Goal: Task Accomplishment & Management: Manage account settings

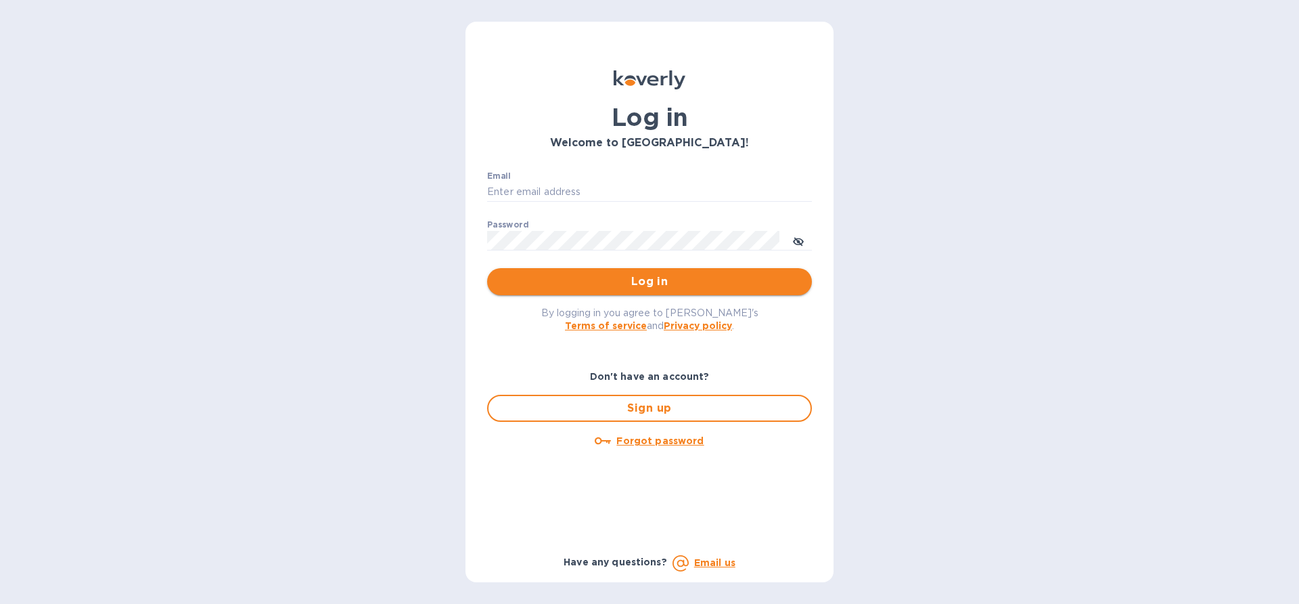
type input "[EMAIL_ADDRESS][DOMAIN_NAME]"
click at [652, 284] on span "Log in" at bounding box center [649, 281] width 303 height 16
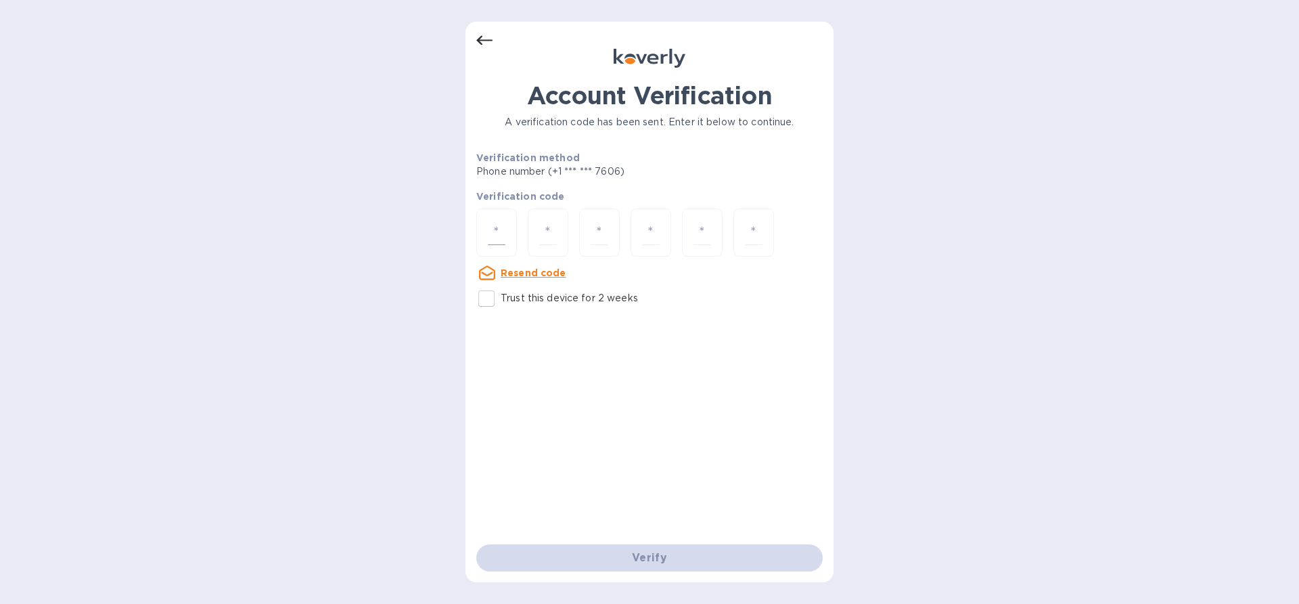
click at [495, 227] on input "number" at bounding box center [497, 232] width 18 height 25
paste input "9"
type input "9"
type input "8"
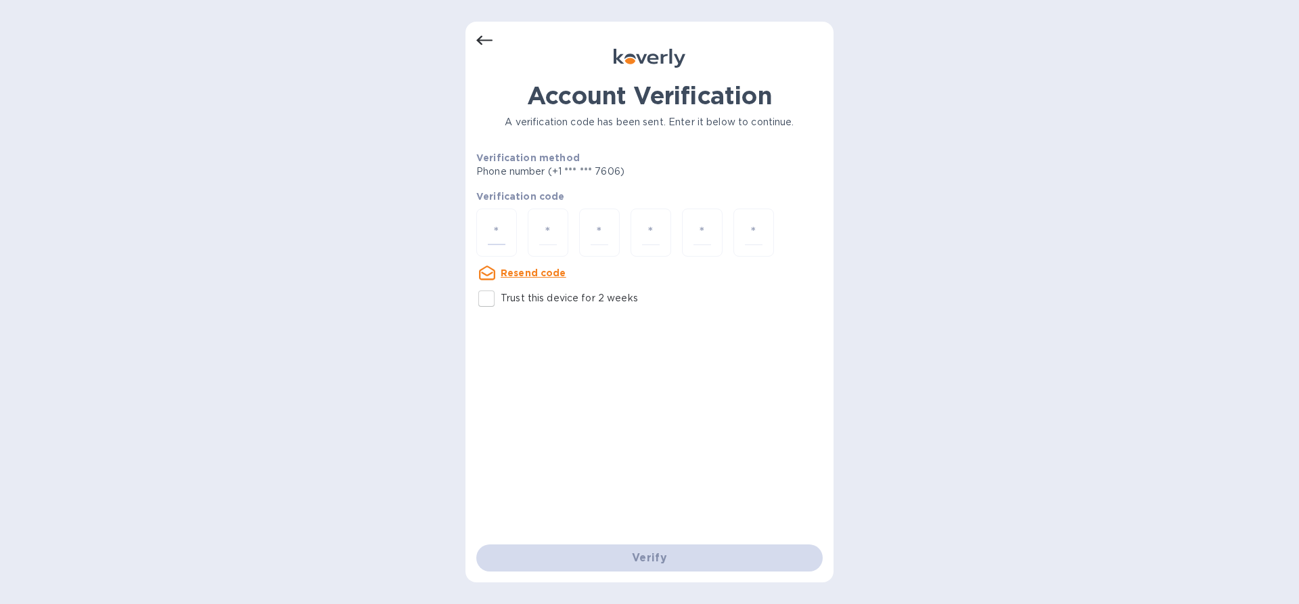
type input "6"
type input "2"
type input "8"
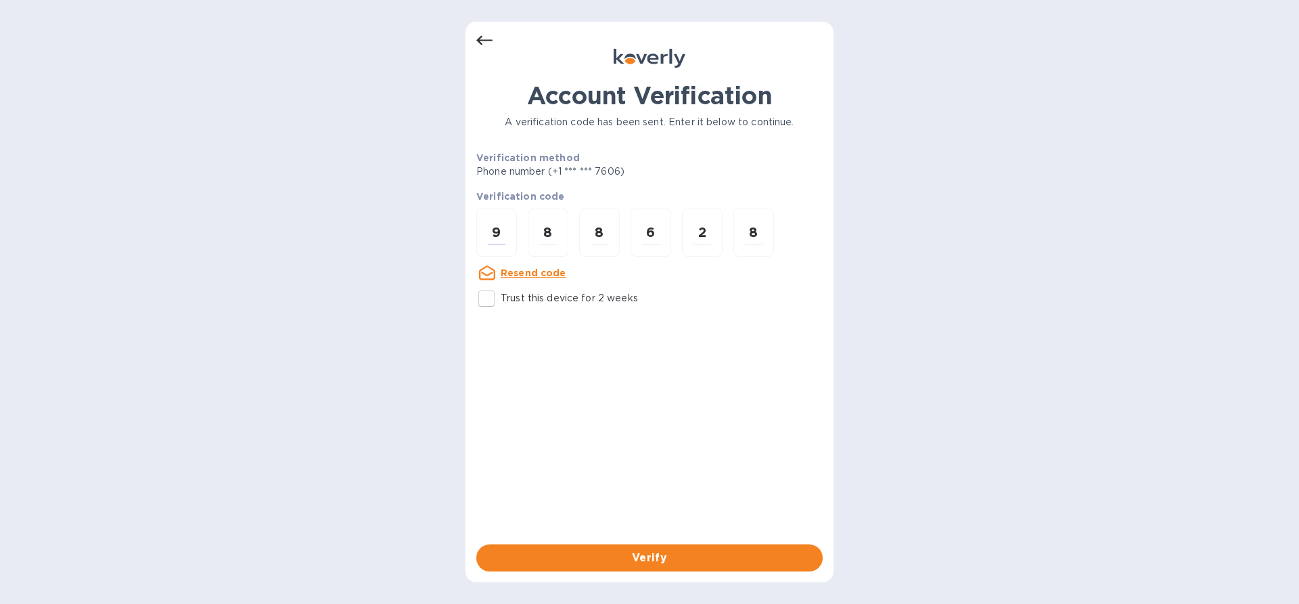
type input "9"
click at [492, 303] on input "Trust this device for 2 weeks" at bounding box center [486, 298] width 28 height 28
checkbox input "true"
click at [625, 551] on span "Verify" at bounding box center [649, 558] width 325 height 16
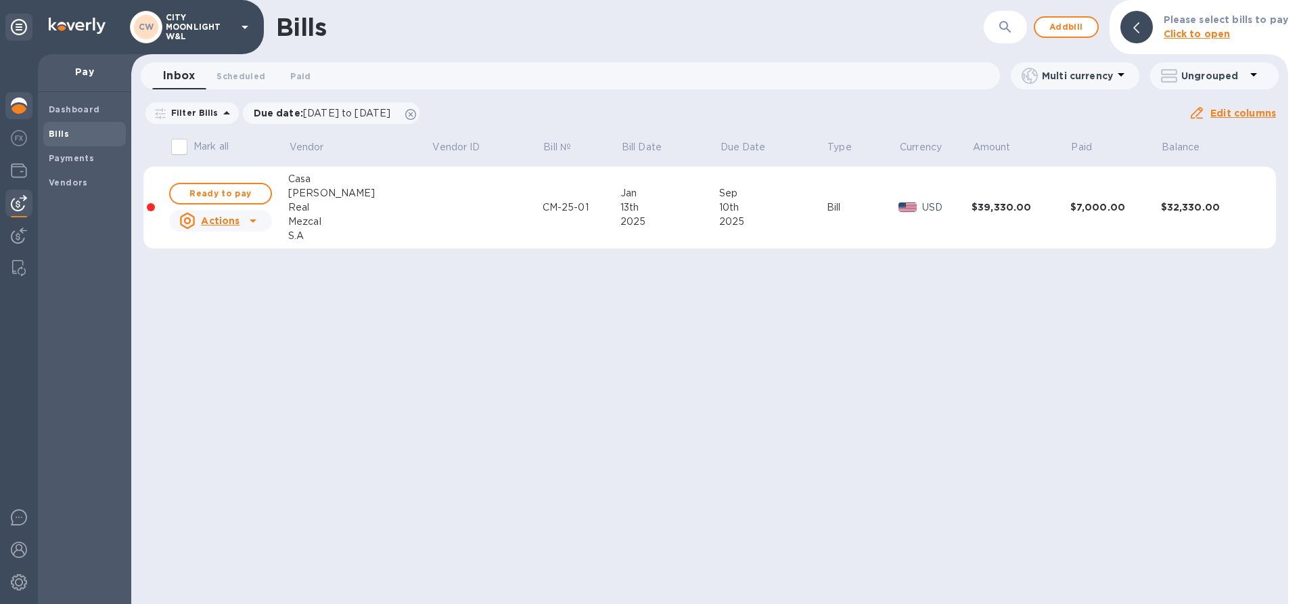
click at [20, 108] on img at bounding box center [19, 105] width 16 height 16
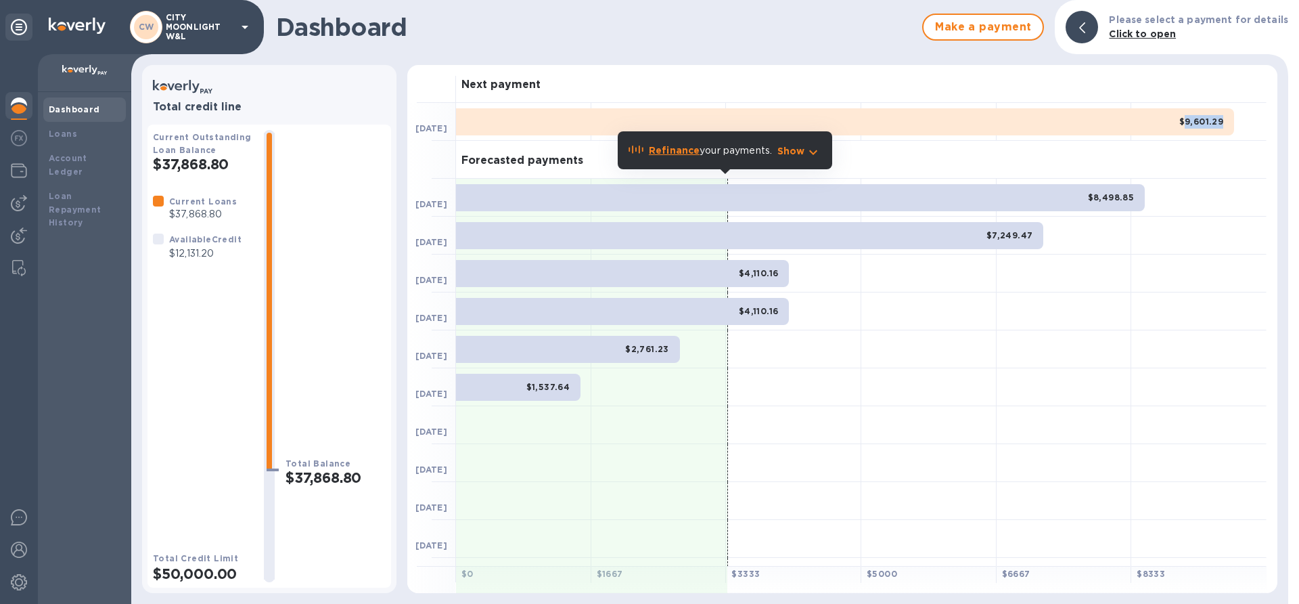
drag, startPoint x: 1182, startPoint y: 118, endPoint x: 1228, endPoint y: 118, distance: 46.0
click at [1228, 118] on div "$9,601.29" at bounding box center [845, 121] width 778 height 27
